Goal: Navigation & Orientation: Find specific page/section

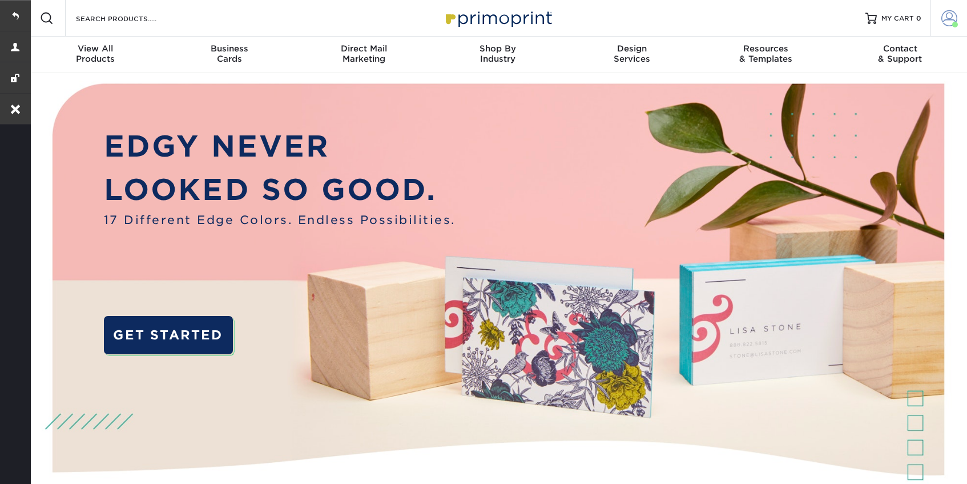
click at [947, 25] on span at bounding box center [950, 18] width 16 height 16
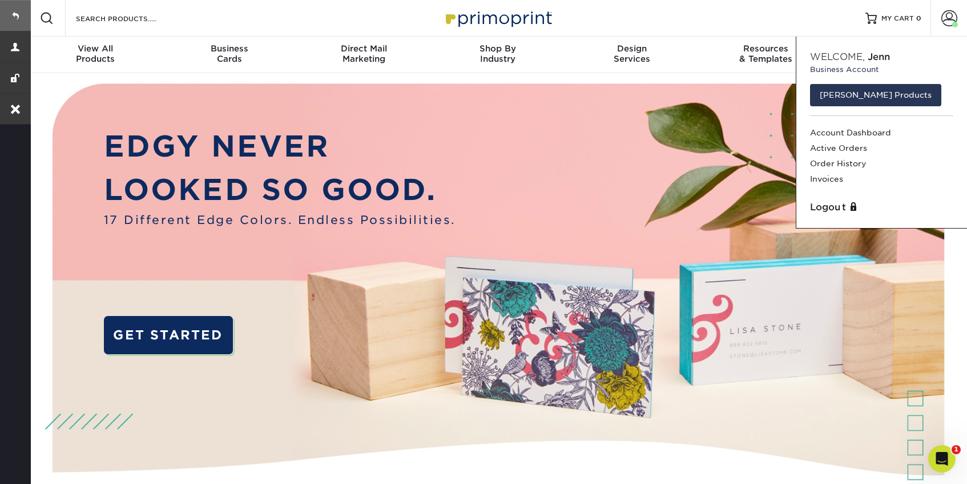
click at [10, 11] on link at bounding box center [15, 15] width 31 height 31
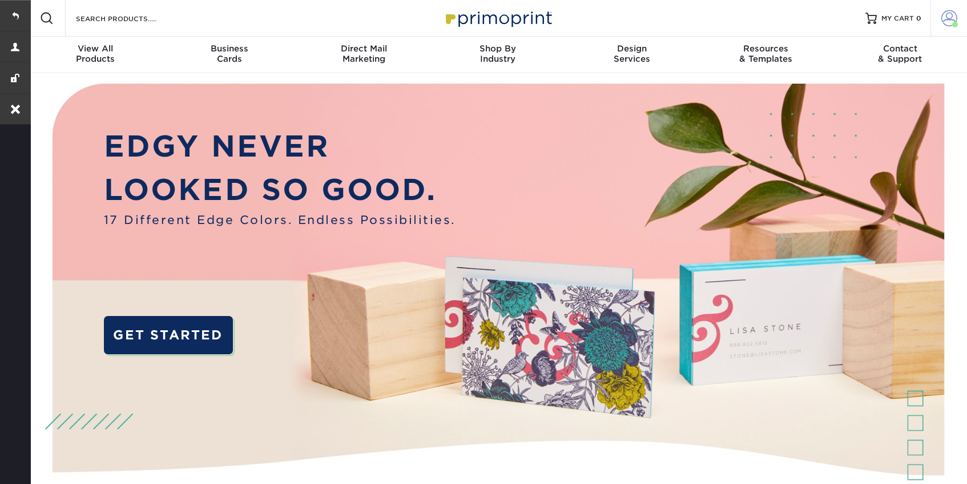
click at [947, 13] on span at bounding box center [950, 18] width 16 height 16
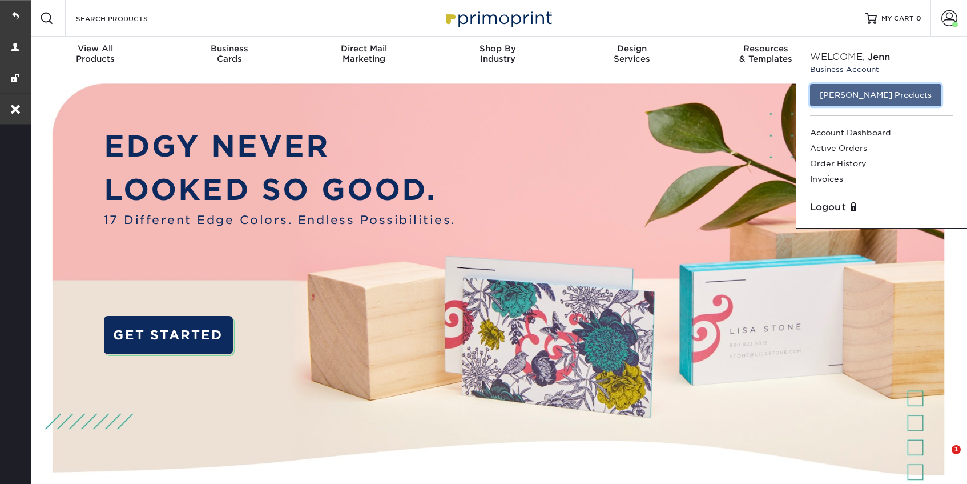
click at [859, 95] on link "[PERSON_NAME] Products" at bounding box center [875, 95] width 131 height 22
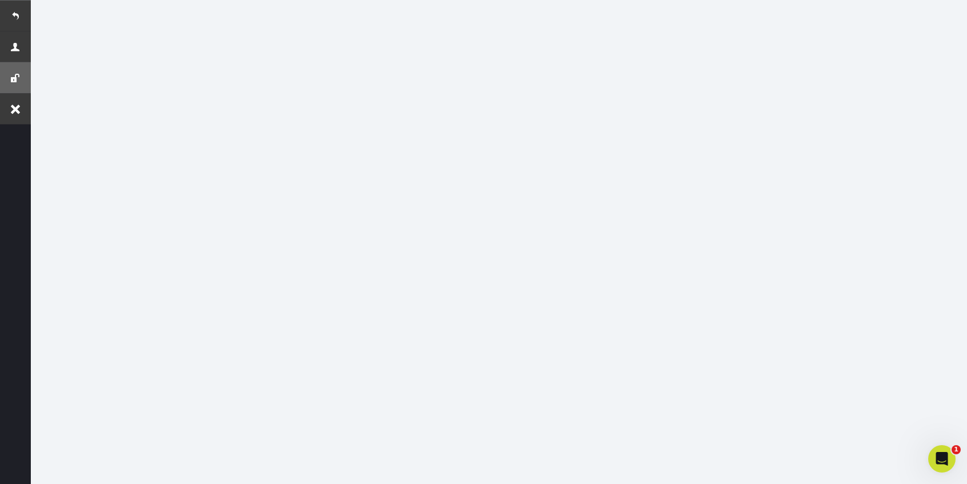
scroll to position [287, 0]
click at [16, 9] on link at bounding box center [15, 15] width 31 height 31
